Goal: Task Accomplishment & Management: Complete application form

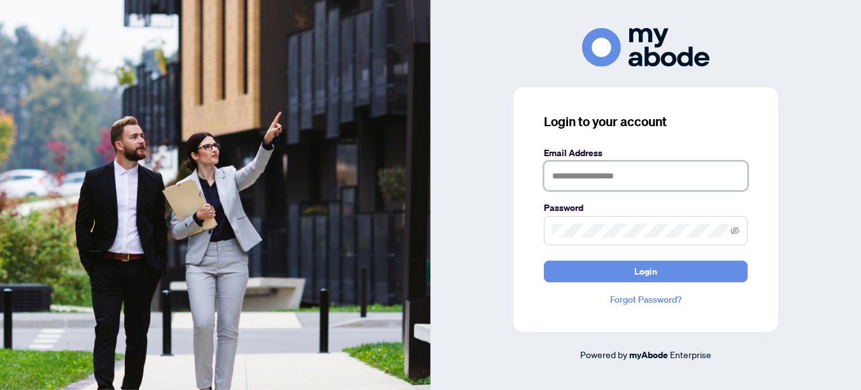
click at [646, 171] on input "text" at bounding box center [646, 175] width 204 height 29
type input "**********"
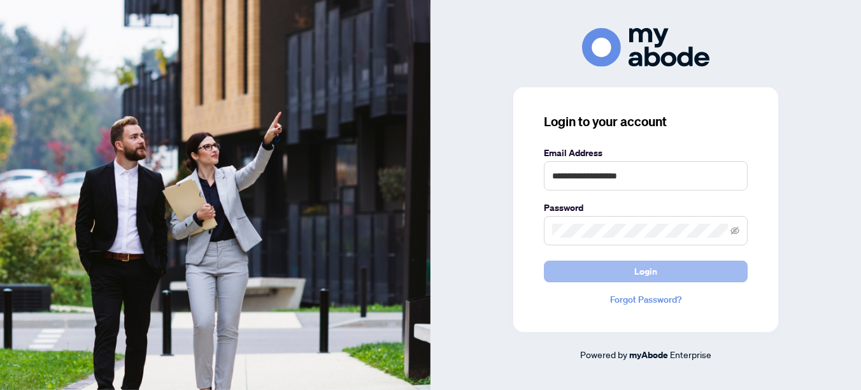
click at [641, 277] on span "Login" at bounding box center [646, 271] width 23 height 20
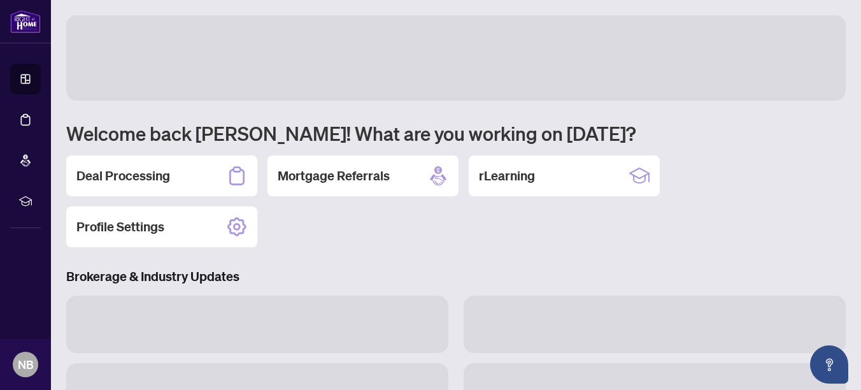
click at [464, 270] on h3 "Brokerage & Industry Updates" at bounding box center [456, 277] width 780 height 18
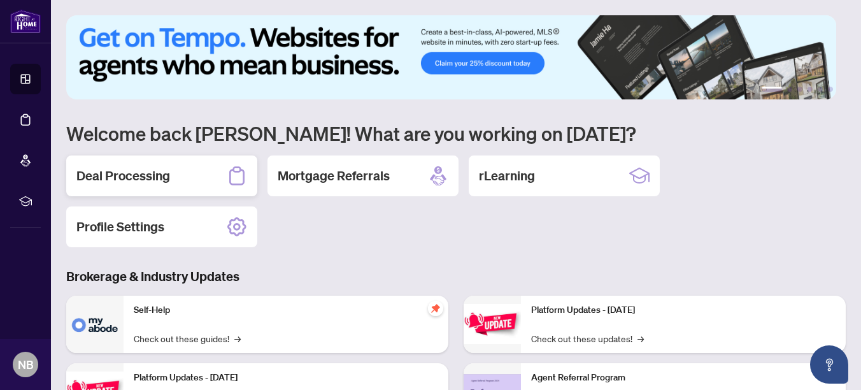
click at [102, 170] on h2 "Deal Processing" at bounding box center [123, 176] width 94 height 18
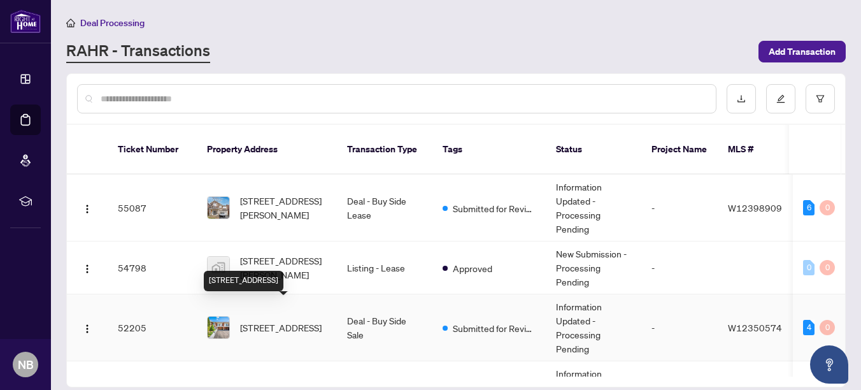
click at [252, 320] on span "[STREET_ADDRESS]" at bounding box center [281, 327] width 82 height 14
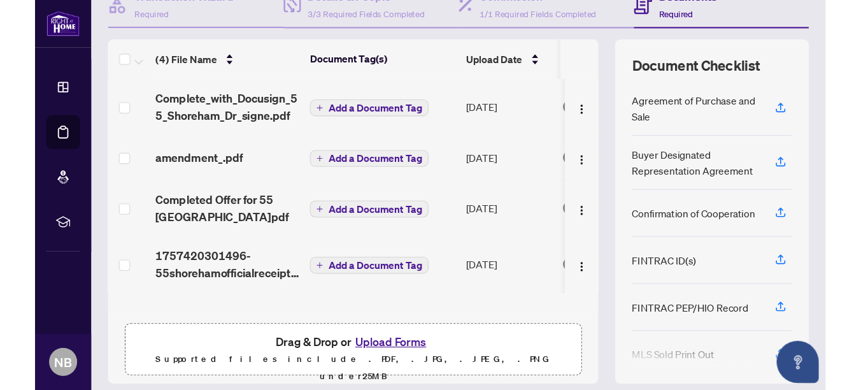
scroll to position [149, 0]
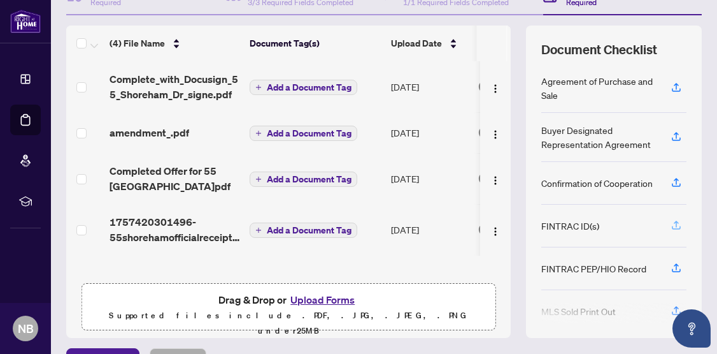
click at [671, 226] on icon "button" at bounding box center [676, 224] width 11 height 11
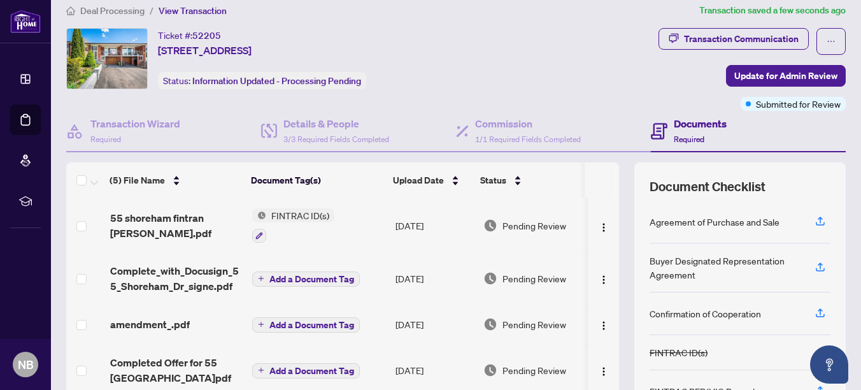
scroll to position [0, 0]
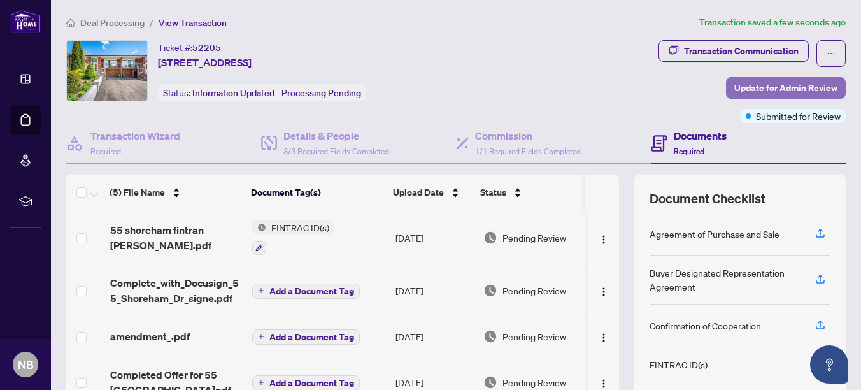
click at [777, 83] on span "Update for Admin Review" at bounding box center [786, 88] width 103 height 20
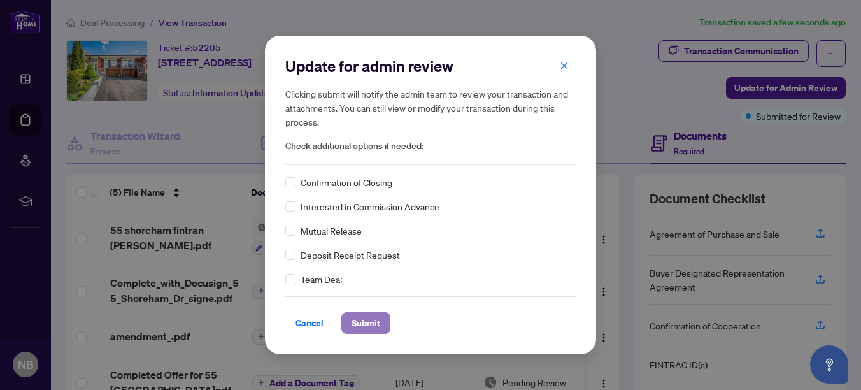
click at [361, 327] on span "Submit" at bounding box center [366, 323] width 29 height 20
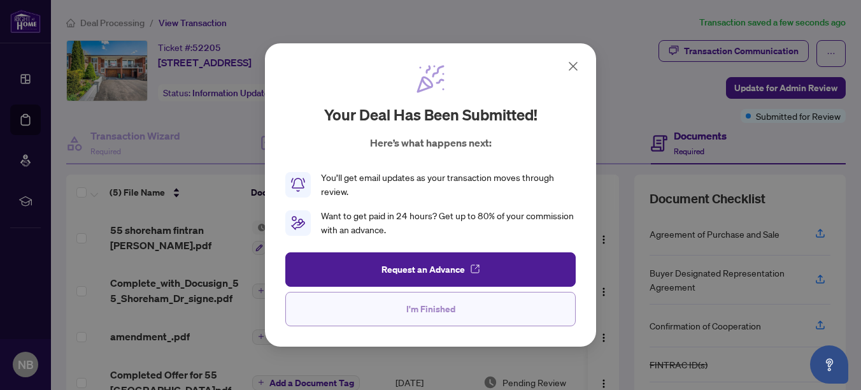
click at [421, 308] on span "I'm Finished" at bounding box center [430, 309] width 49 height 20
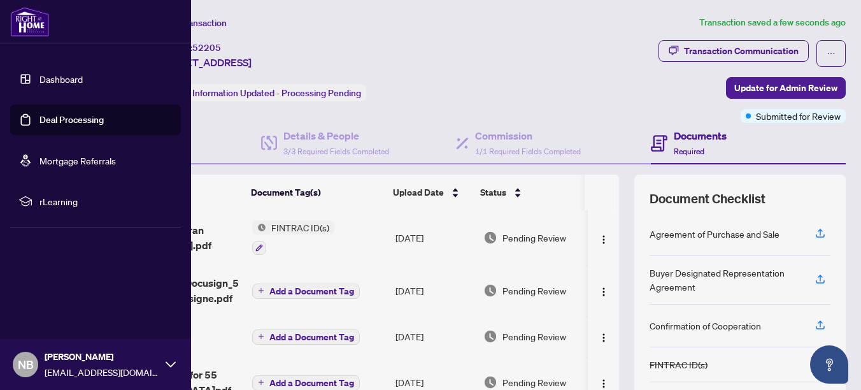
click at [40, 82] on link "Dashboard" at bounding box center [61, 78] width 43 height 11
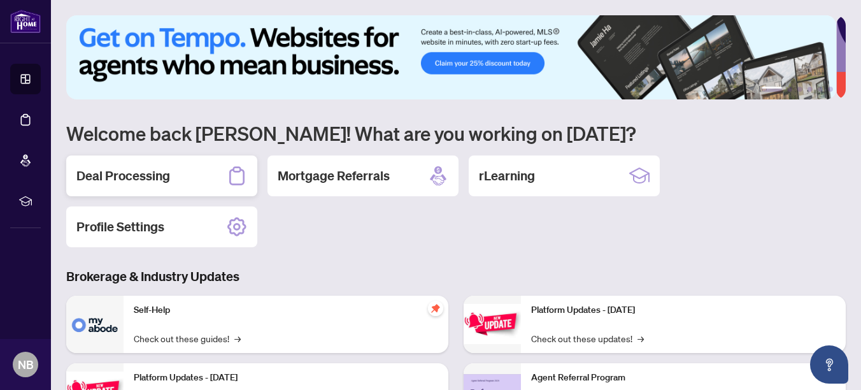
click at [113, 177] on h2 "Deal Processing" at bounding box center [123, 176] width 94 height 18
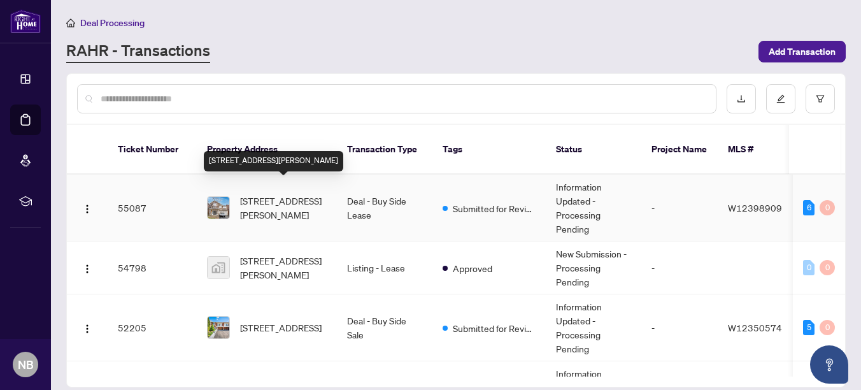
click at [290, 194] on span "[STREET_ADDRESS][PERSON_NAME]" at bounding box center [283, 208] width 87 height 28
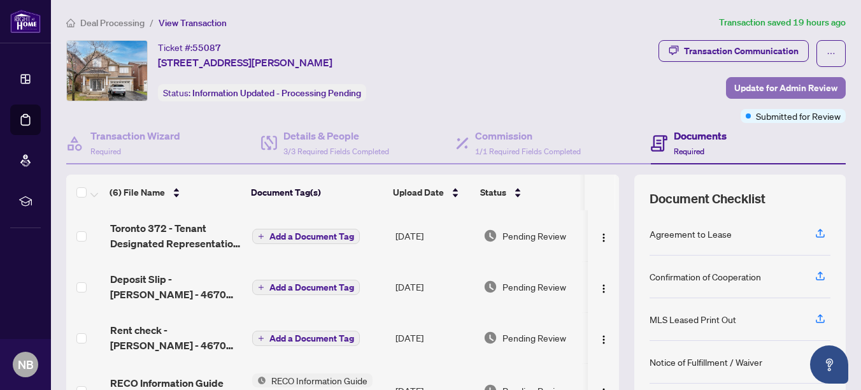
click at [761, 87] on span "Update for Admin Review" at bounding box center [786, 88] width 103 height 20
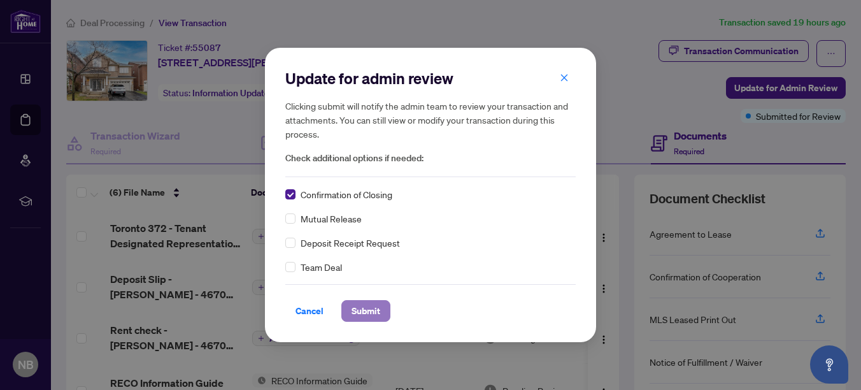
click at [370, 310] on span "Submit" at bounding box center [366, 311] width 29 height 20
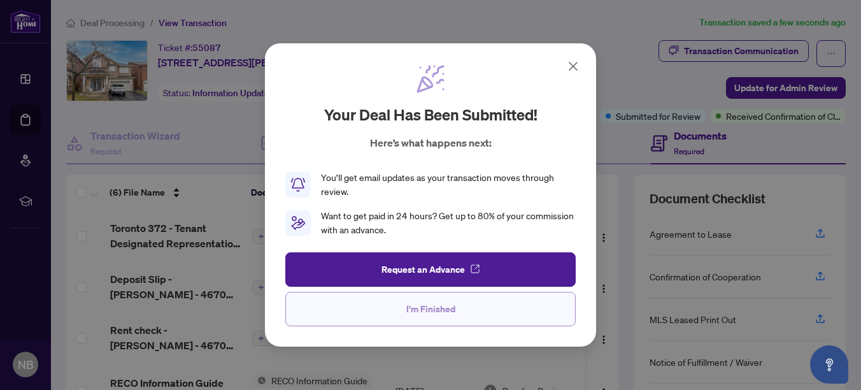
click at [435, 315] on span "I'm Finished" at bounding box center [430, 309] width 49 height 20
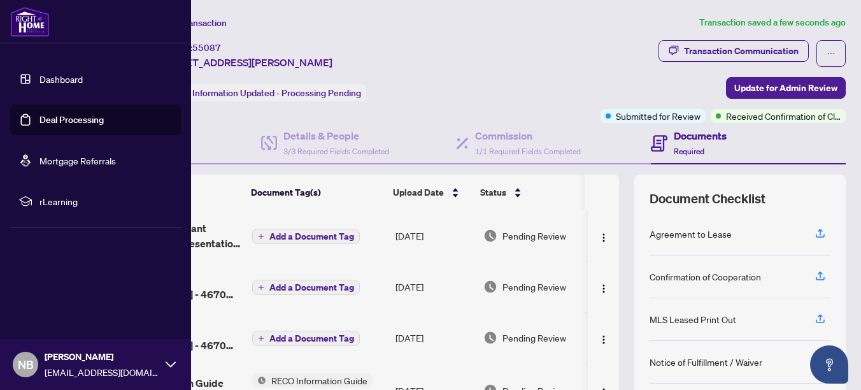
click at [53, 74] on link "Dashboard" at bounding box center [61, 78] width 43 height 11
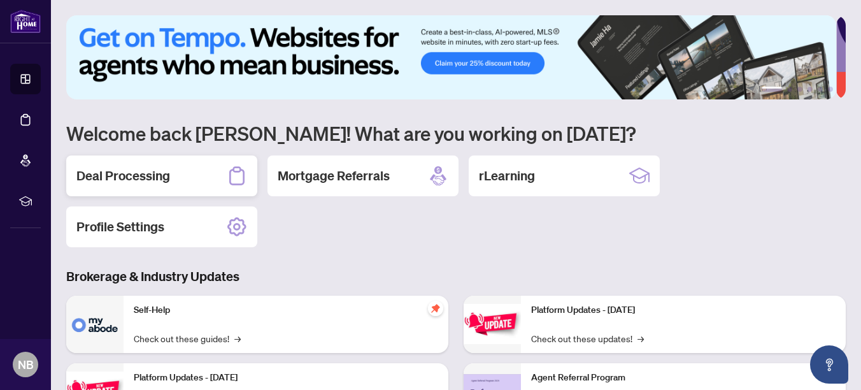
click at [115, 178] on h2 "Deal Processing" at bounding box center [123, 176] width 94 height 18
